Goal: Transaction & Acquisition: Purchase product/service

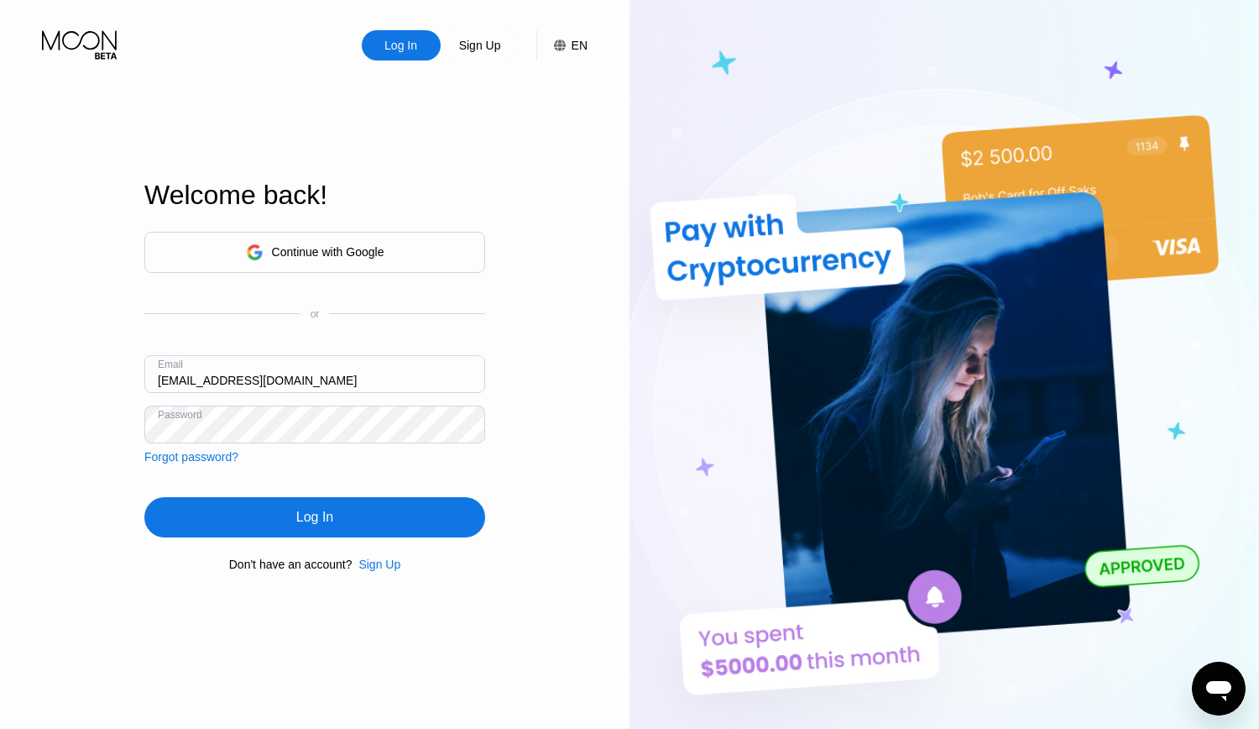
click at [319, 519] on div "Log In" at bounding box center [314, 517] width 37 height 17
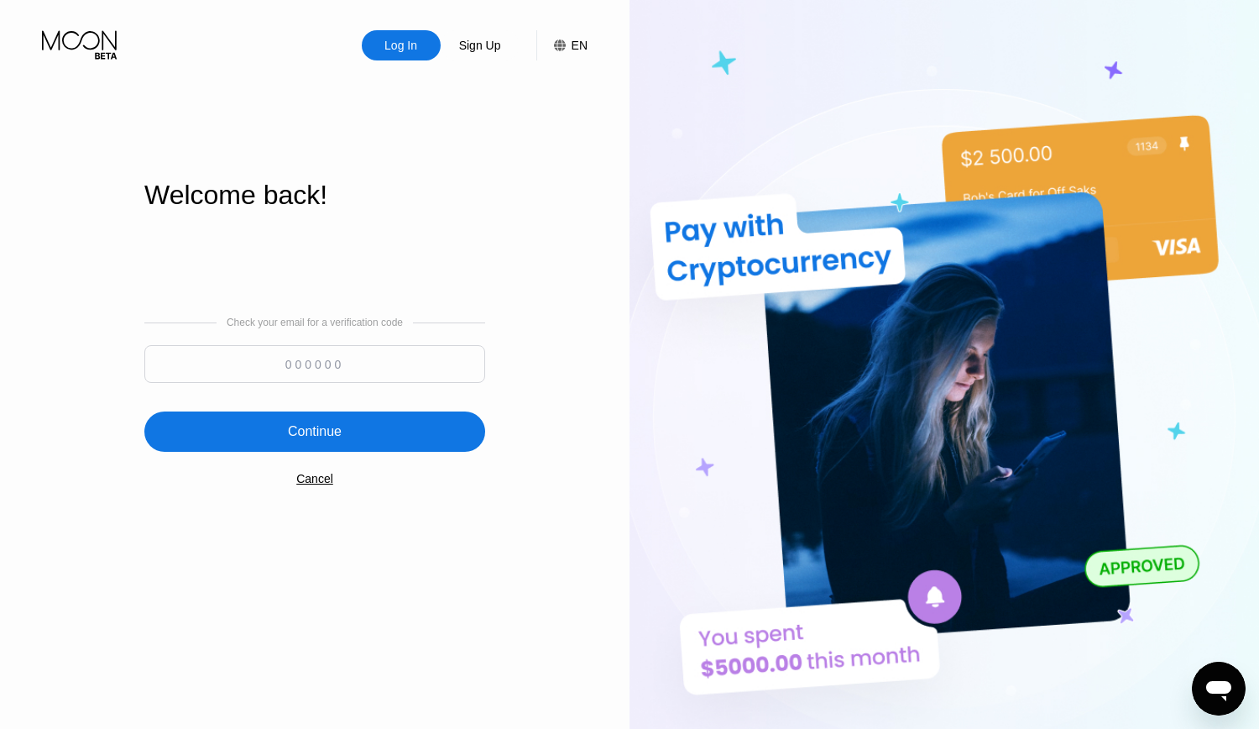
click at [332, 376] on input at bounding box center [314, 364] width 341 height 38
paste input "691341"
type input "691341"
click at [316, 433] on div "Continue" at bounding box center [315, 431] width 54 height 17
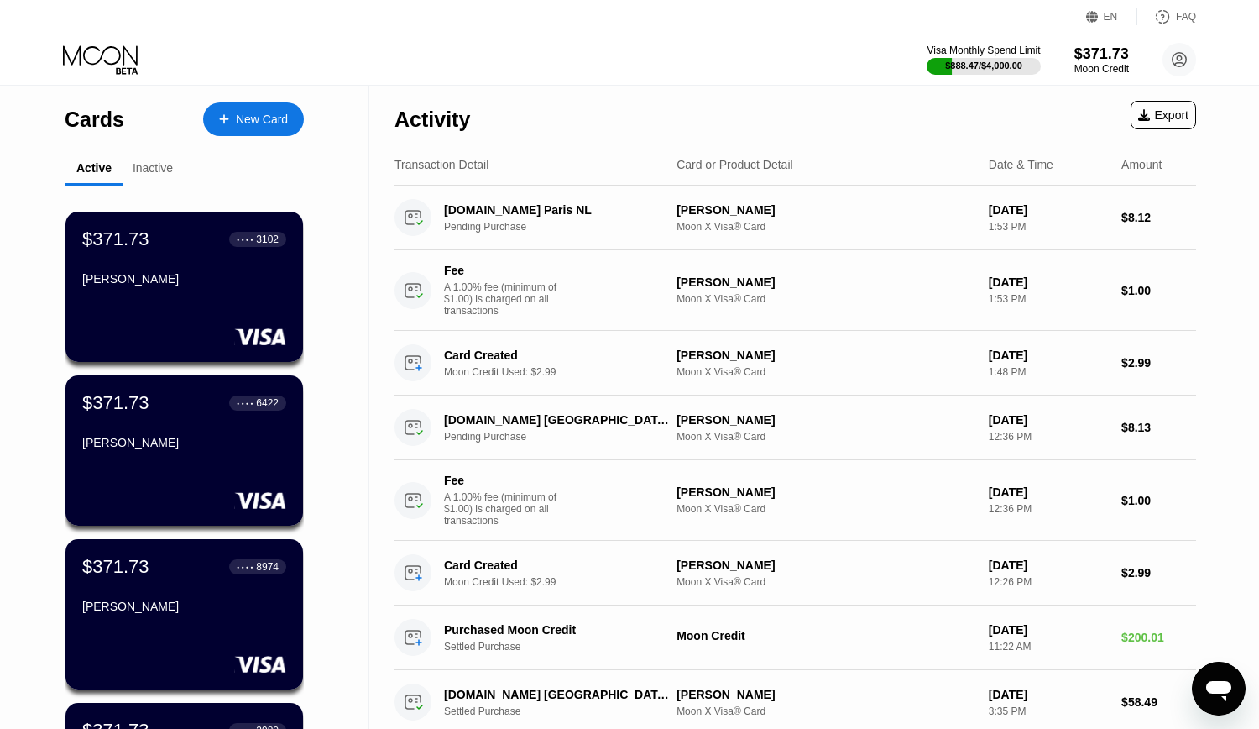
click at [271, 115] on div "New Card" at bounding box center [262, 119] width 52 height 14
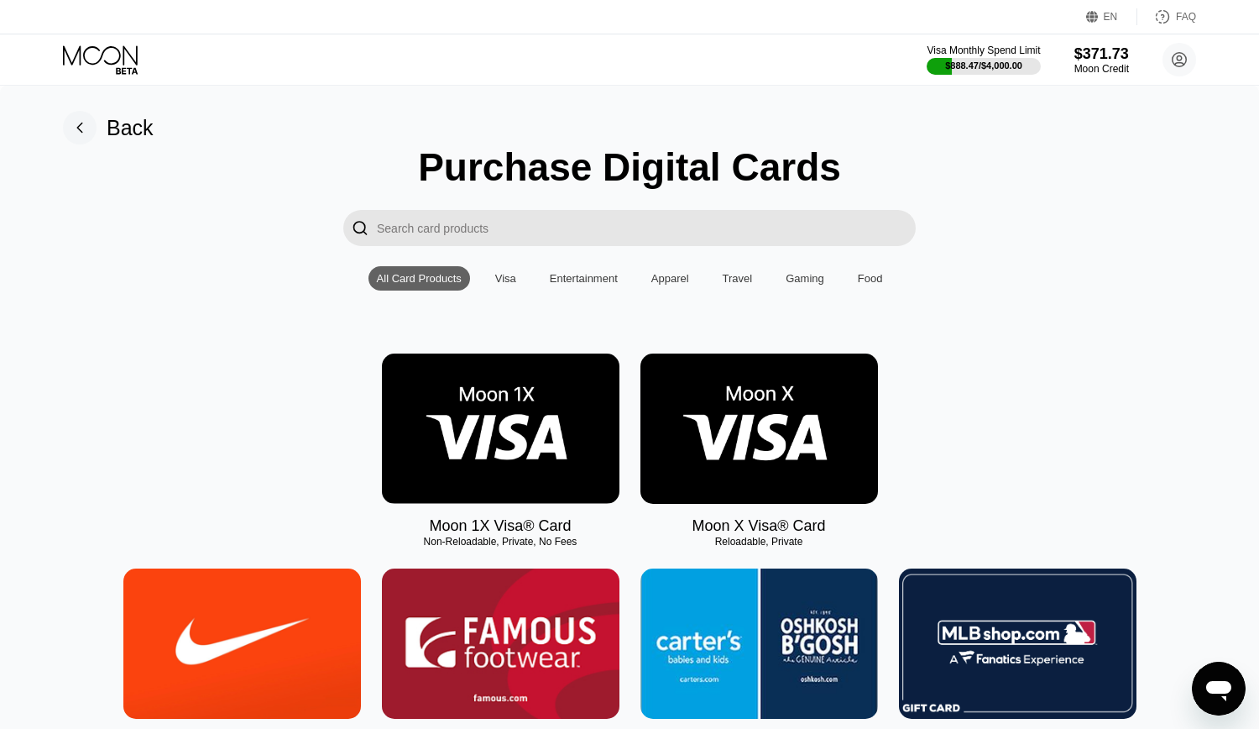
click at [809, 410] on img at bounding box center [759, 428] width 238 height 150
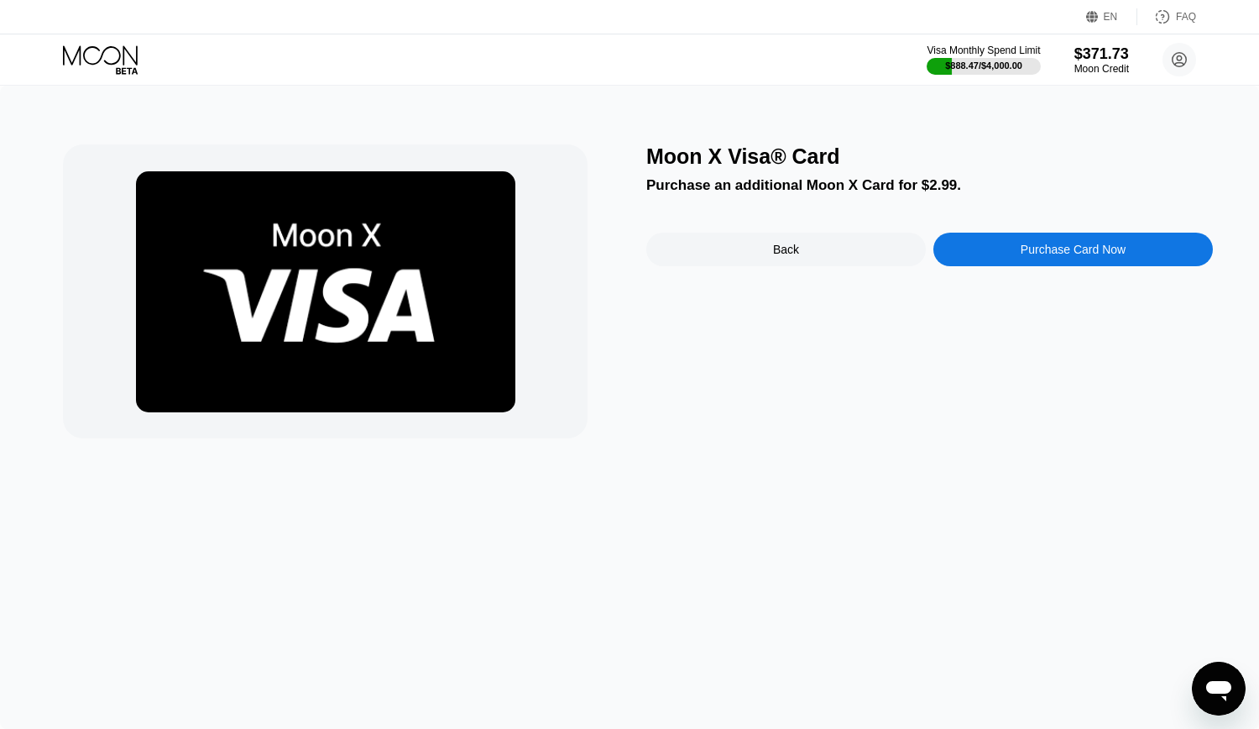
click at [1116, 254] on div "Purchase Card Now" at bounding box center [1073, 249] width 105 height 13
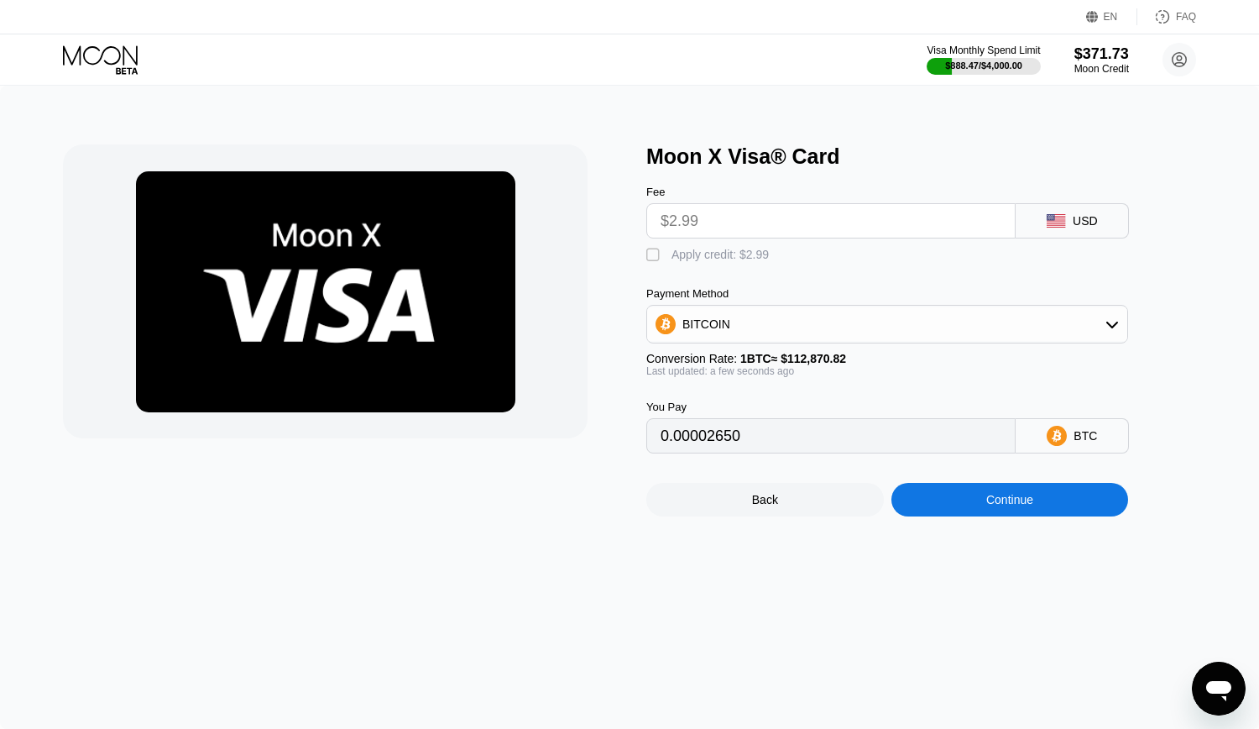
click at [726, 261] on div "Apply credit: $2.99" at bounding box center [720, 254] width 97 height 13
type input "0"
click at [1049, 516] on div "Continue" at bounding box center [1010, 500] width 238 height 34
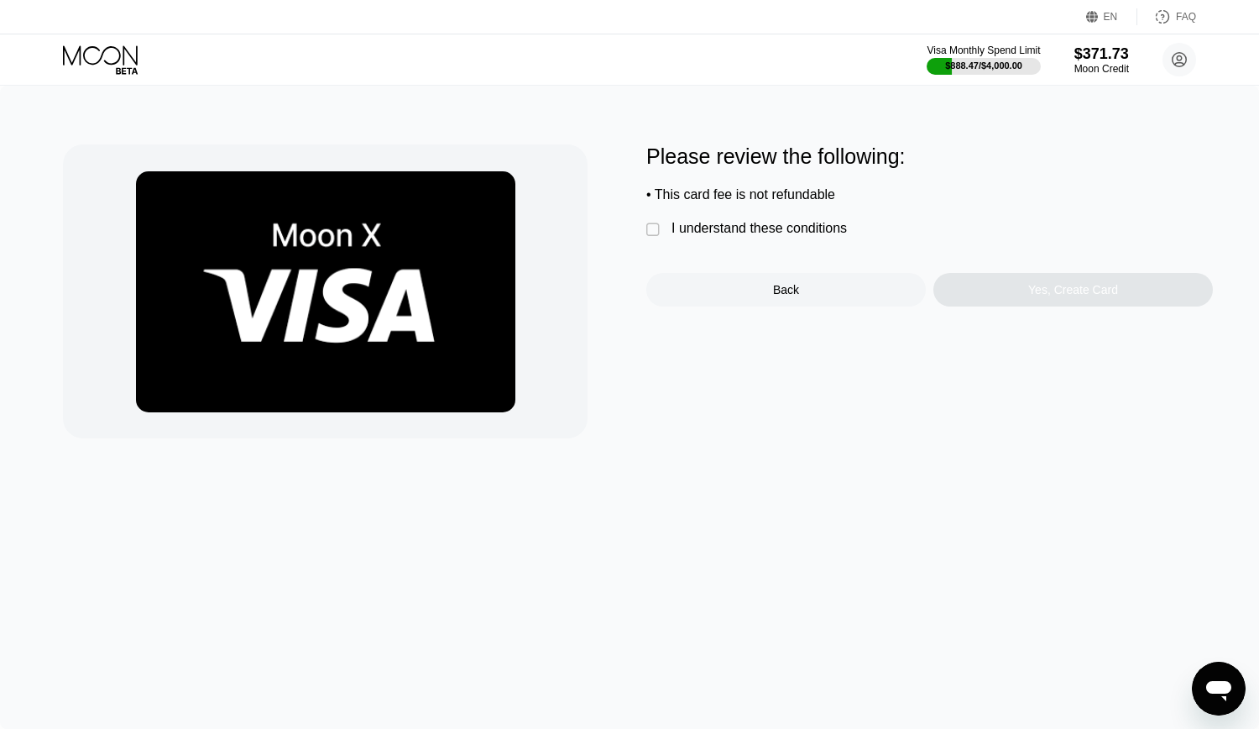
click at [771, 236] on div "I understand these conditions" at bounding box center [759, 228] width 175 height 15
click at [1105, 306] on div "Yes, Create Card" at bounding box center [1073, 290] width 280 height 34
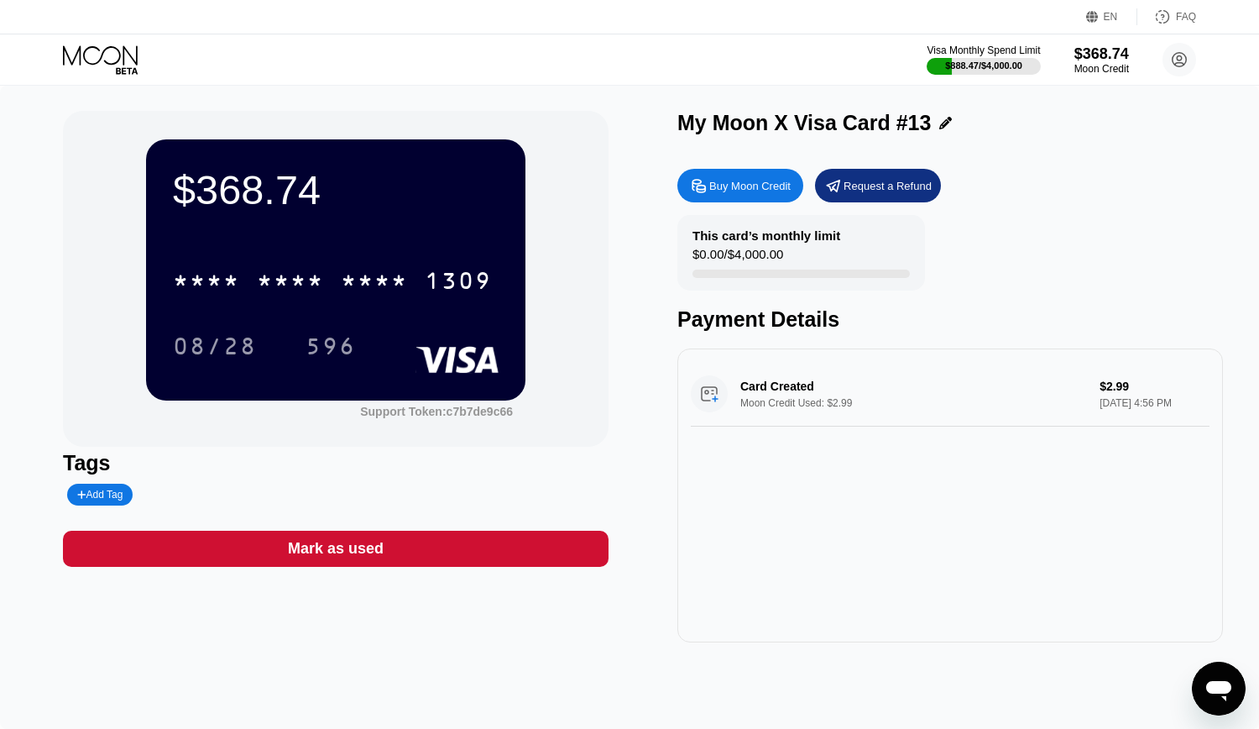
click at [939, 128] on icon at bounding box center [945, 123] width 13 height 13
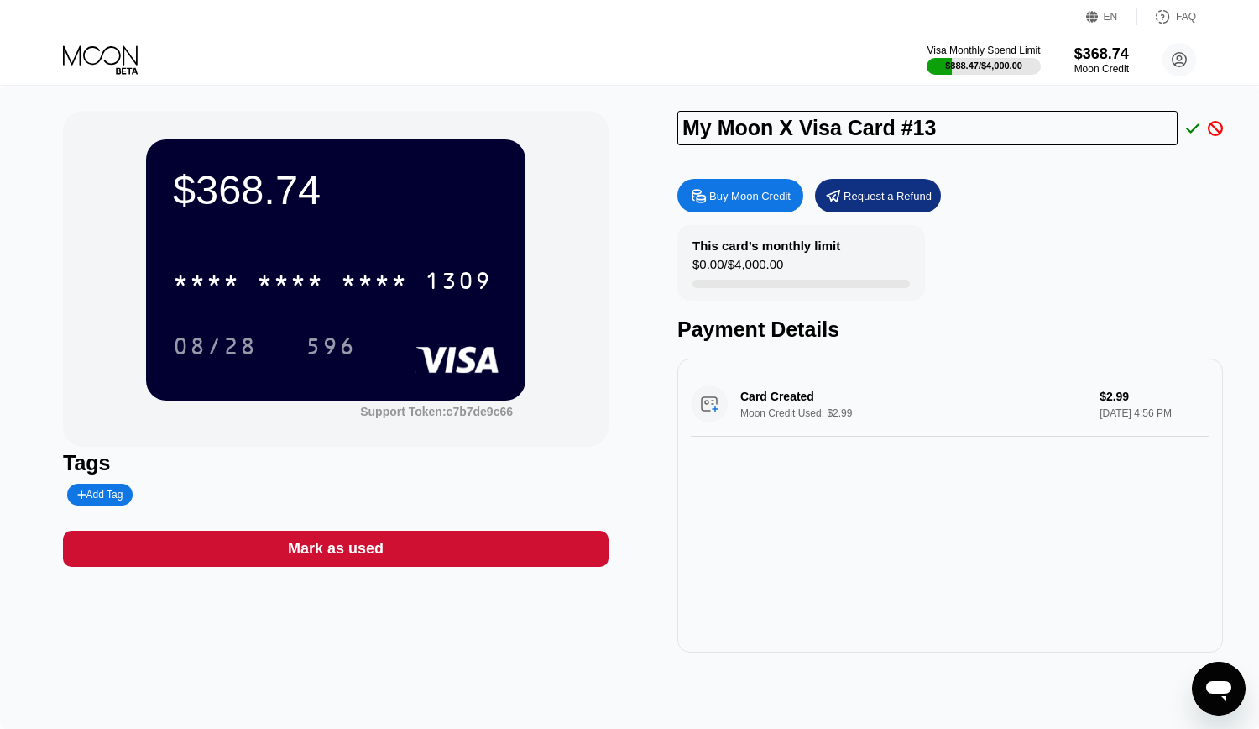
drag, startPoint x: 1026, startPoint y: 128, endPoint x: 566, endPoint y: 114, distance: 460.2
click at [677, 114] on input "My Moon X Visa Card #13" at bounding box center [927, 128] width 500 height 34
type input "Einaudi Alessan"
type input "Einaudi [PERSON_NAME]"
click at [1194, 127] on icon at bounding box center [1192, 128] width 13 height 15
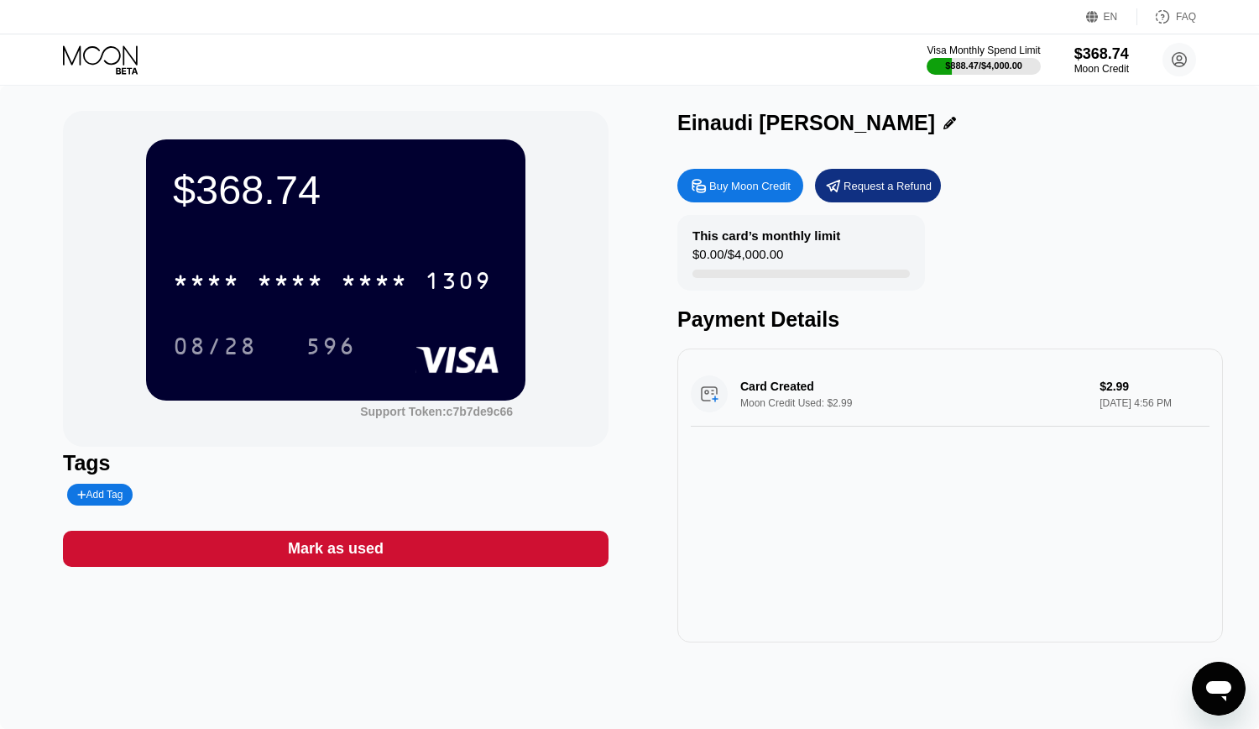
drag, startPoint x: 681, startPoint y: 121, endPoint x: 934, endPoint y: 126, distance: 253.5
click at [934, 126] on div "Einaudi [PERSON_NAME]" at bounding box center [806, 123] width 258 height 24
copy div "Einaudi [PERSON_NAME]"
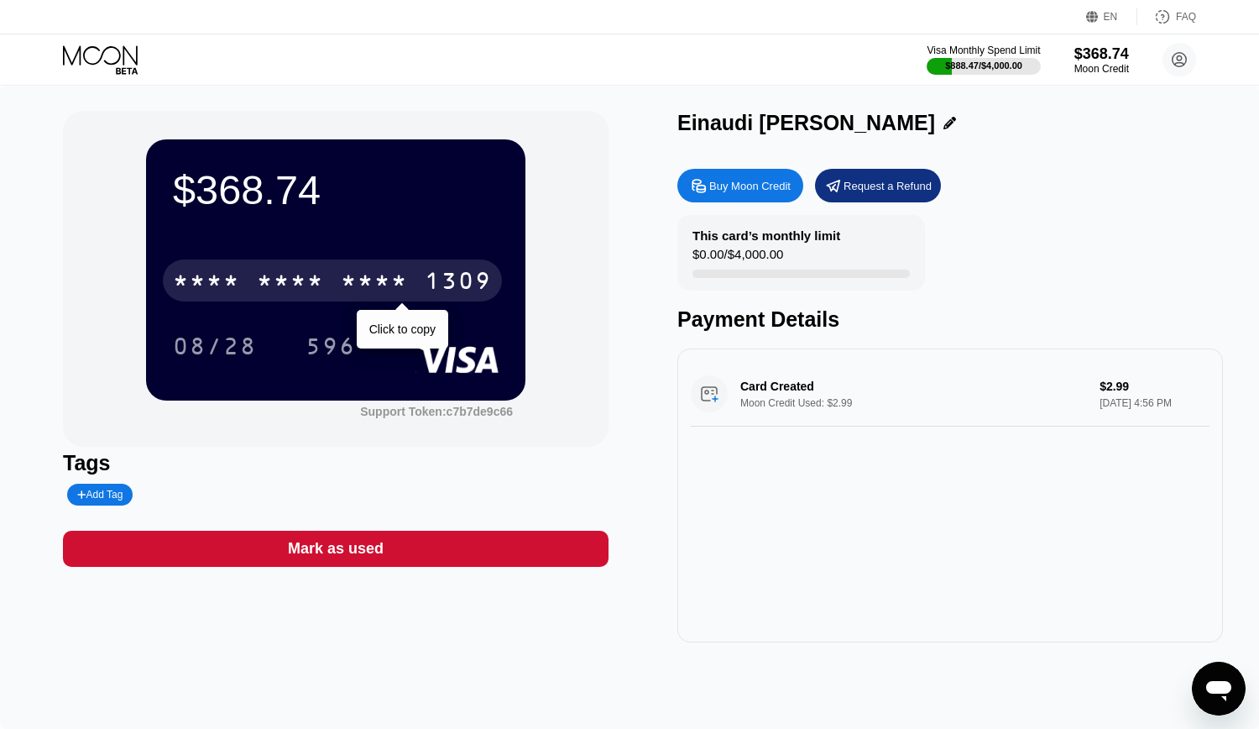
click at [313, 288] on div "* * * *" at bounding box center [290, 282] width 67 height 27
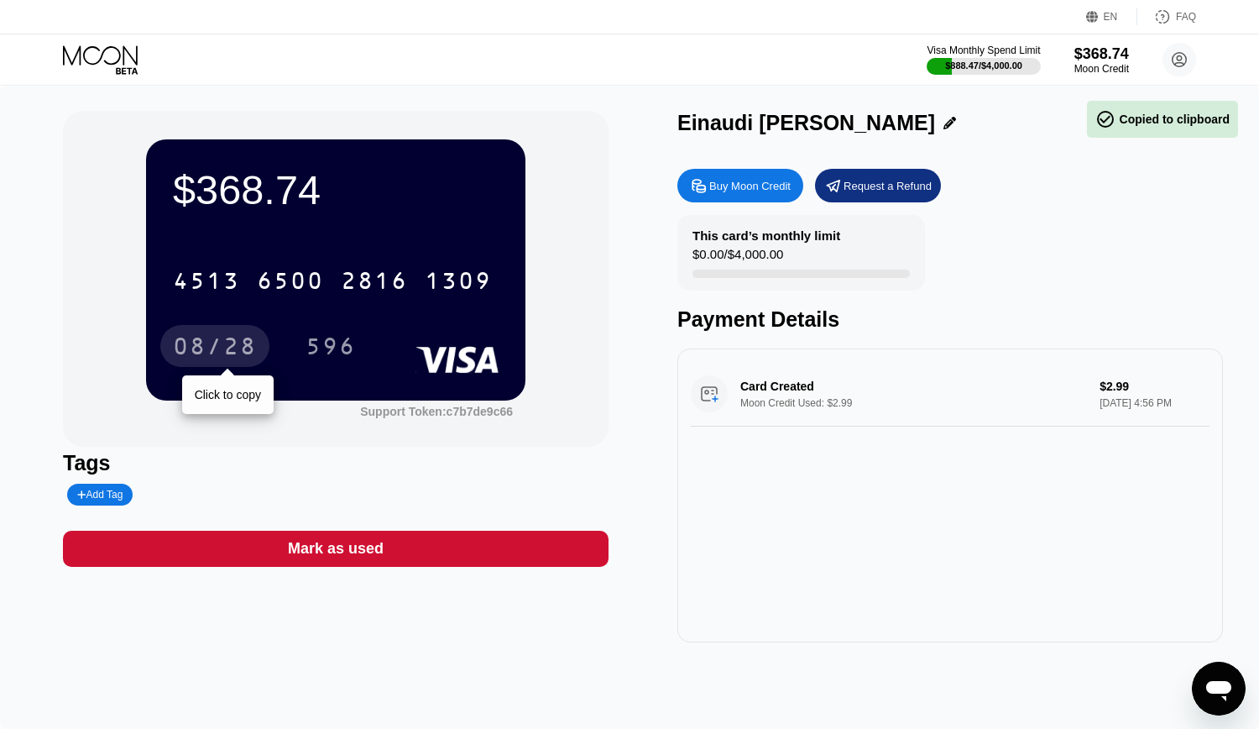
click at [211, 351] on div "08/28" at bounding box center [215, 348] width 84 height 27
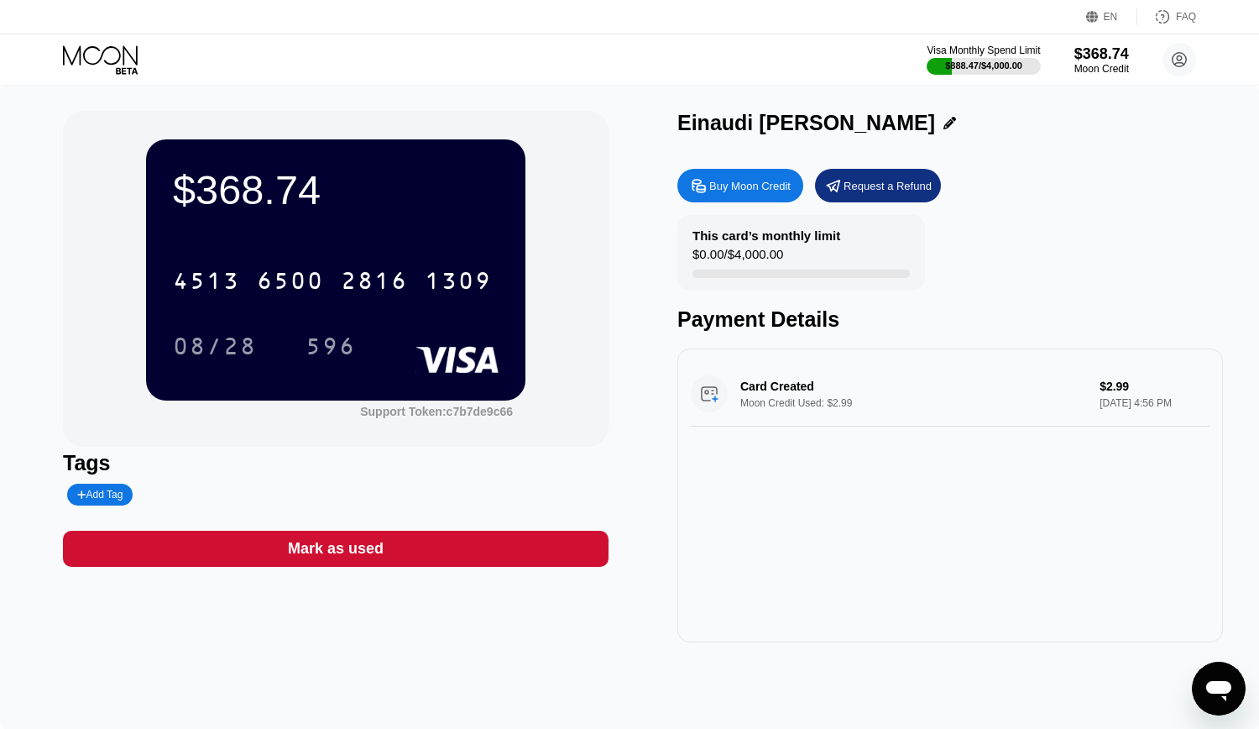
click at [315, 339] on div "596" at bounding box center [331, 348] width 50 height 27
click at [733, 51] on div "Visa Monthly Spend Limit $888.47 / $4,000.00 $368.74 Moon Credit [EMAIL_ADDRESS…" at bounding box center [629, 59] width 1259 height 50
click at [1099, 54] on div "$368.74" at bounding box center [1102, 53] width 56 height 18
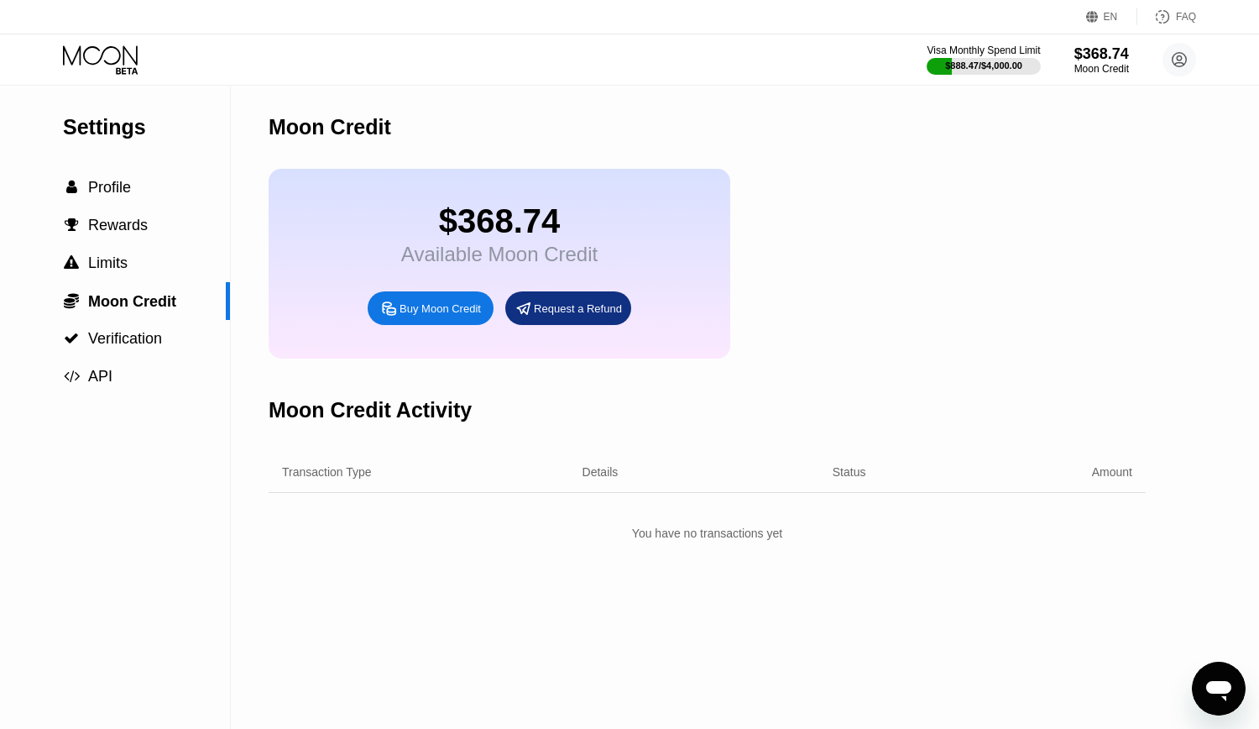
click at [101, 49] on icon at bounding box center [102, 59] width 78 height 29
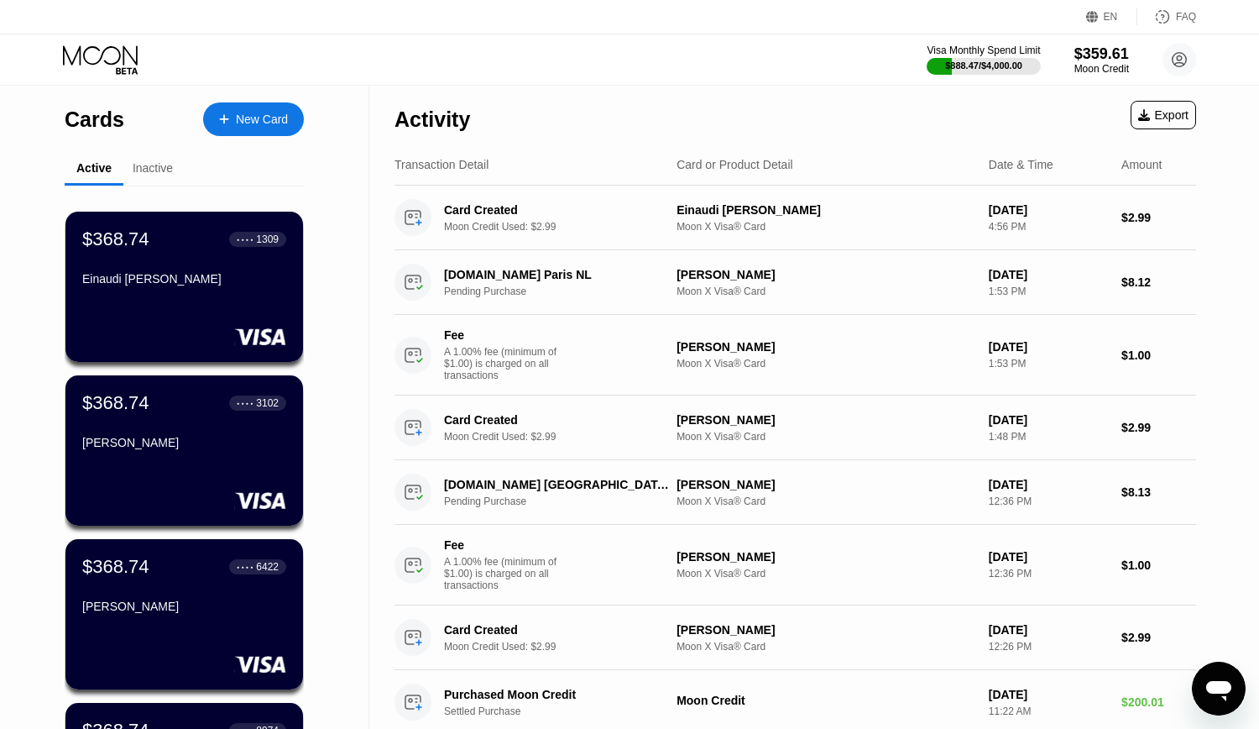
click at [660, 71] on div "Visa Monthly Spend Limit $888.47 / $4,000.00 $359.61 Moon Credit [EMAIL_ADDRESS…" at bounding box center [629, 59] width 1259 height 50
click at [640, 51] on div "Visa Monthly Spend Limit $888.47 / $4,000.00 $359.61 Moon Credit [EMAIL_ADDRESS…" at bounding box center [629, 59] width 1259 height 50
click at [658, 58] on div "Visa Monthly Spend Limit $888.47 / $4,000.00 $359.61 Moon Credit [EMAIL_ADDRESS…" at bounding box center [629, 59] width 1259 height 50
click at [609, 79] on div "Visa Monthly Spend Limit $888.47 / $4,000.00 $359.61 Moon Credit [EMAIL_ADDRESS…" at bounding box center [629, 59] width 1259 height 50
click at [638, 56] on div "Visa Monthly Spend Limit $888.47 / $4,000.00 $359.61 Moon Credit [EMAIL_ADDRESS…" at bounding box center [629, 59] width 1259 height 50
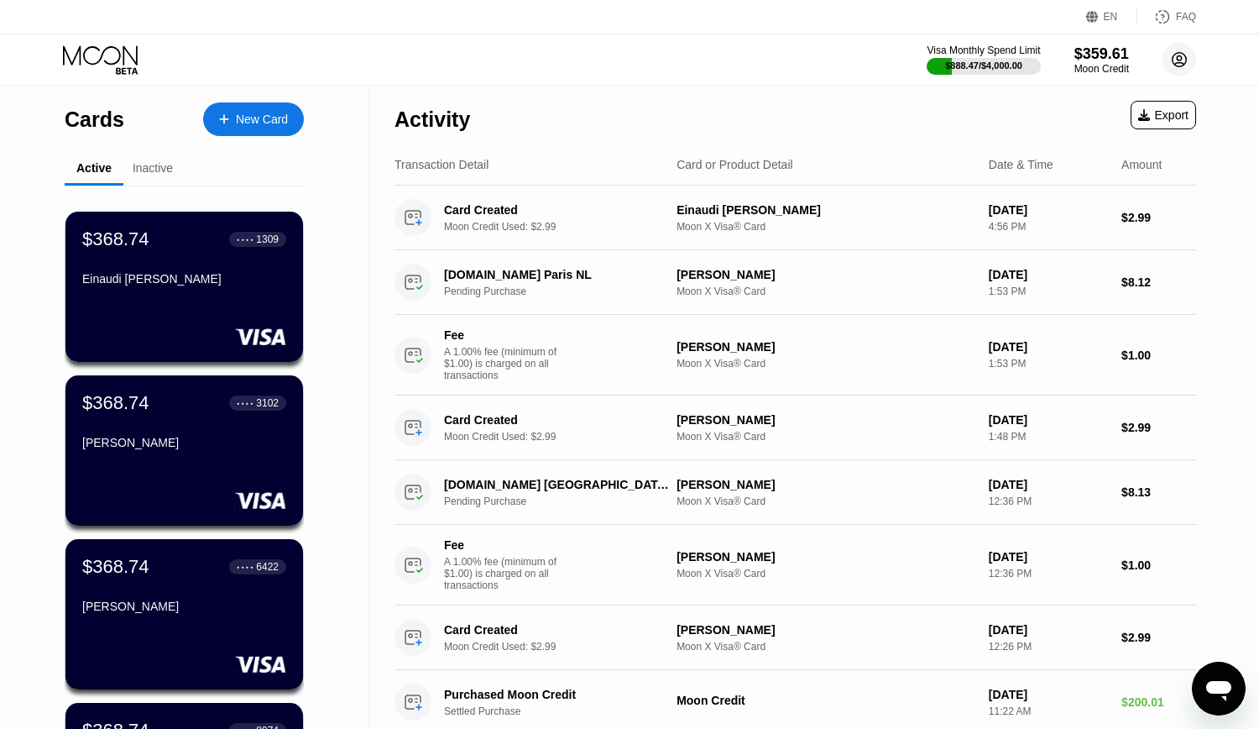
click at [1182, 62] on circle at bounding box center [1180, 60] width 34 height 34
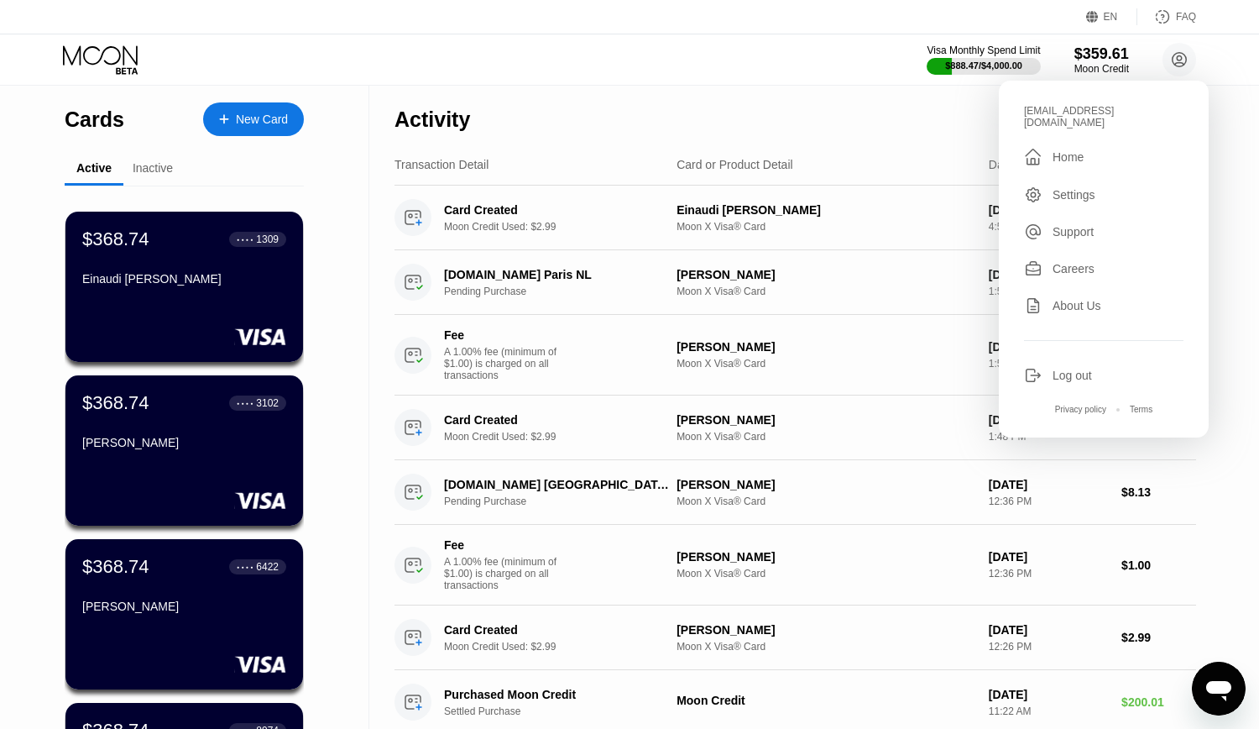
click at [1069, 368] on div "Log out" at bounding box center [1072, 374] width 39 height 13
